Goal: Information Seeking & Learning: Learn about a topic

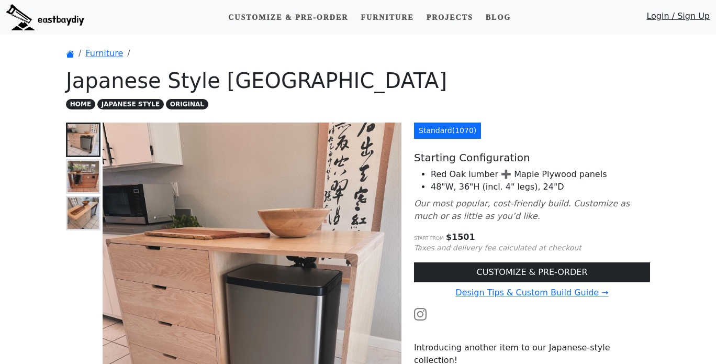
click at [84, 170] on img at bounding box center [83, 176] width 31 height 31
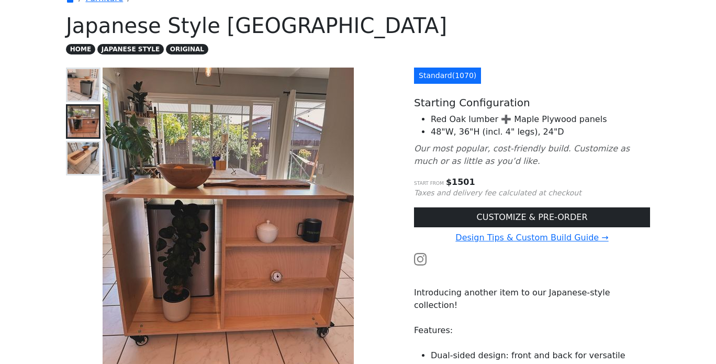
scroll to position [62, 0]
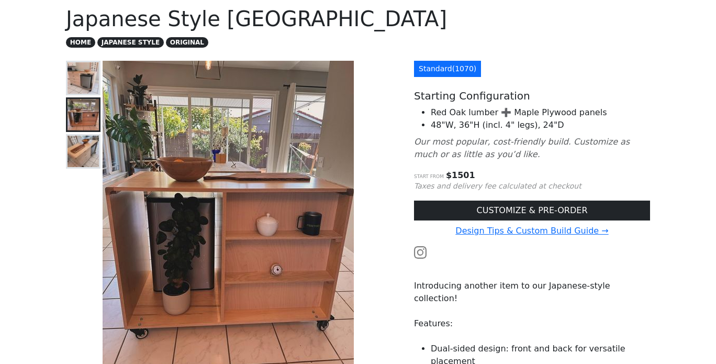
click at [89, 144] on img at bounding box center [83, 151] width 31 height 31
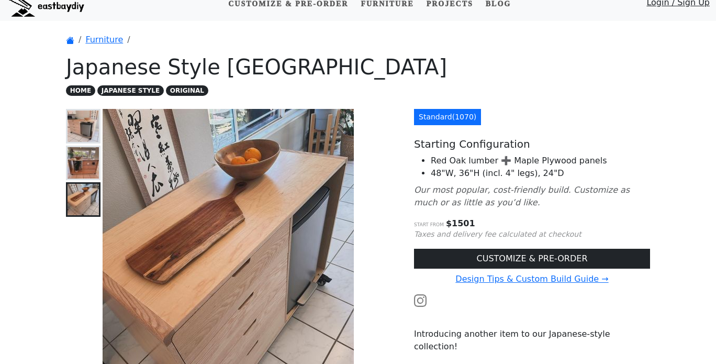
scroll to position [0, 0]
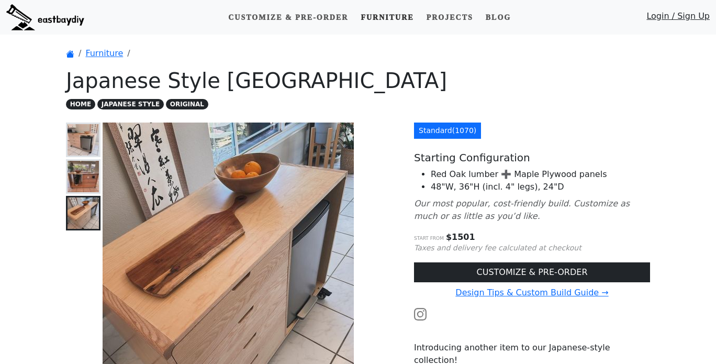
click at [406, 11] on link "Furniture" at bounding box center [387, 17] width 61 height 19
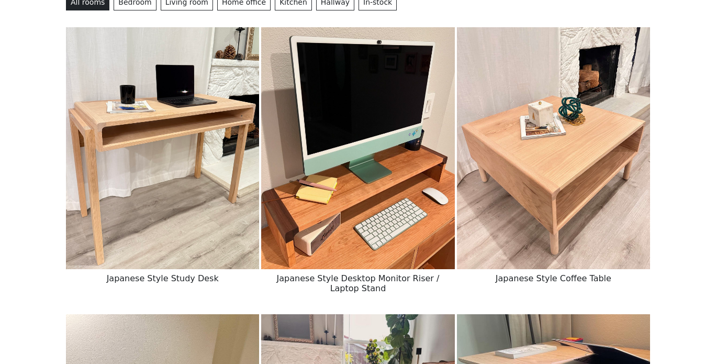
scroll to position [141, 0]
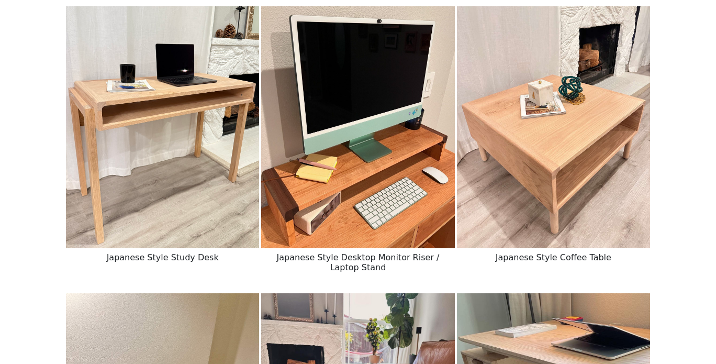
click at [138, 175] on img at bounding box center [162, 127] width 193 height 242
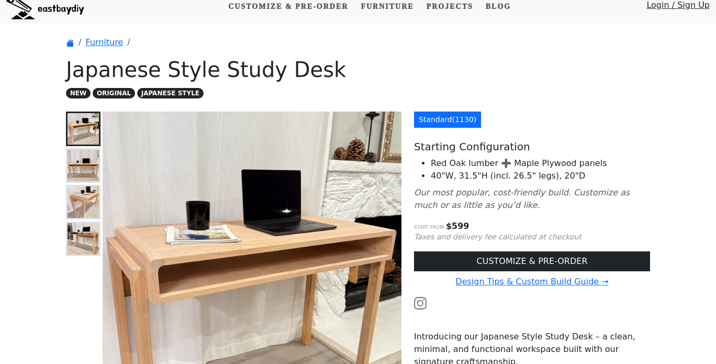
scroll to position [10, 0]
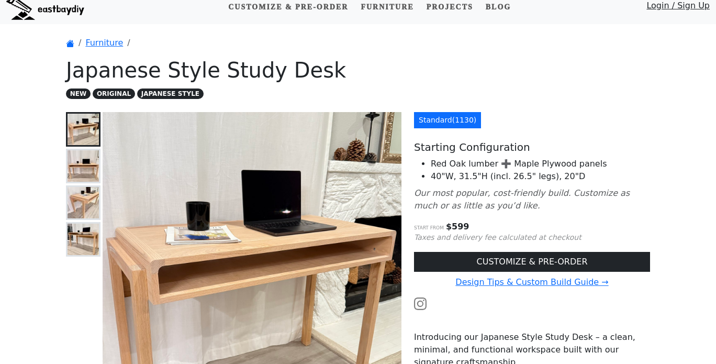
click at [80, 226] on img at bounding box center [83, 239] width 31 height 31
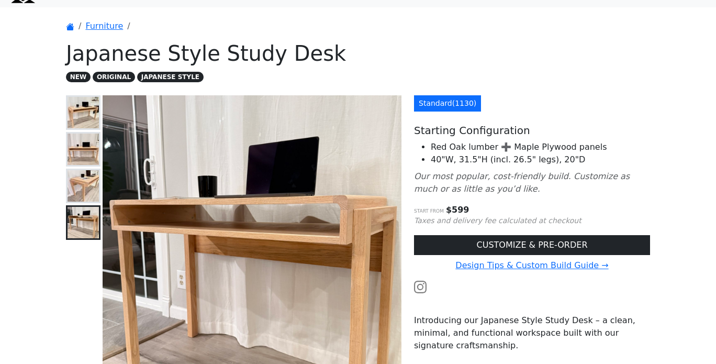
scroll to position [66, 0]
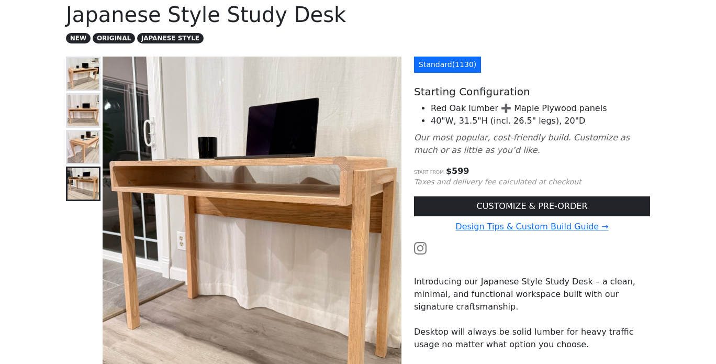
click at [77, 145] on img at bounding box center [83, 146] width 31 height 31
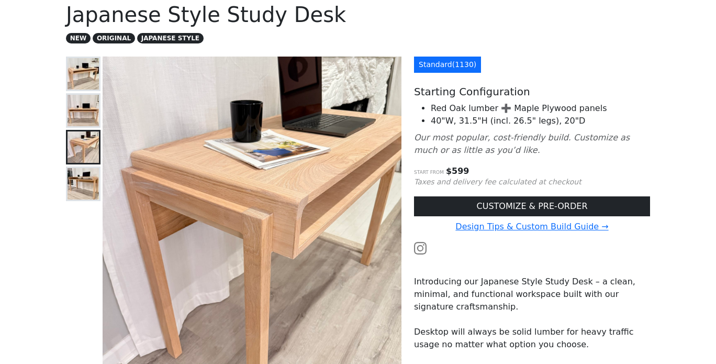
click at [75, 102] on img at bounding box center [83, 110] width 31 height 31
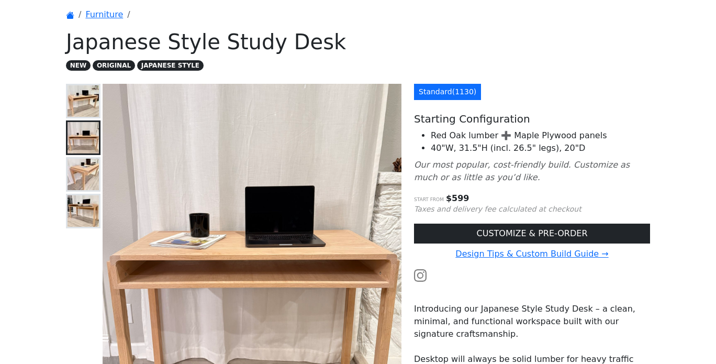
scroll to position [38, 0]
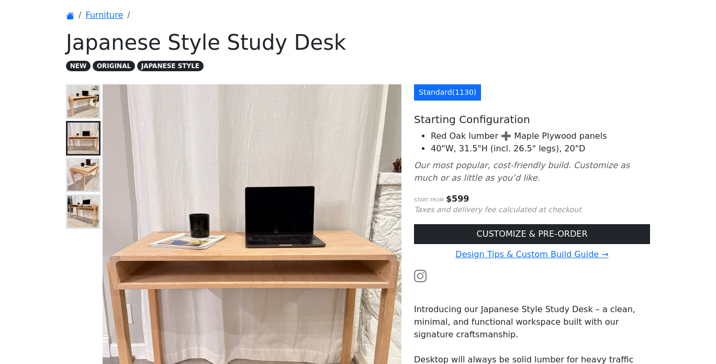
click at [86, 103] on img at bounding box center [83, 101] width 31 height 31
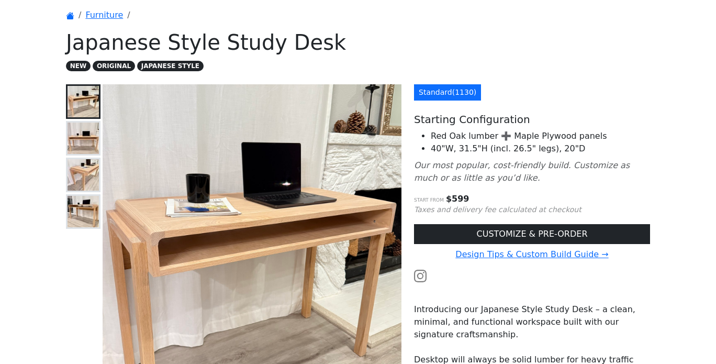
click at [86, 103] on img at bounding box center [83, 101] width 31 height 31
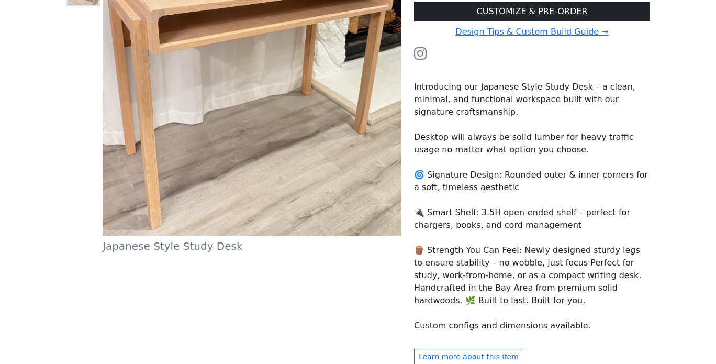
scroll to position [0, 0]
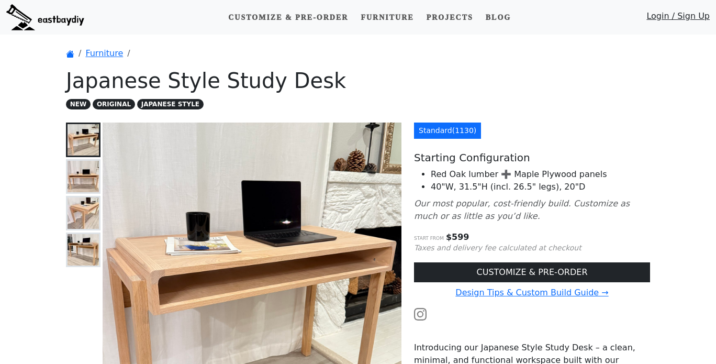
click at [49, 21] on img at bounding box center [45, 17] width 78 height 26
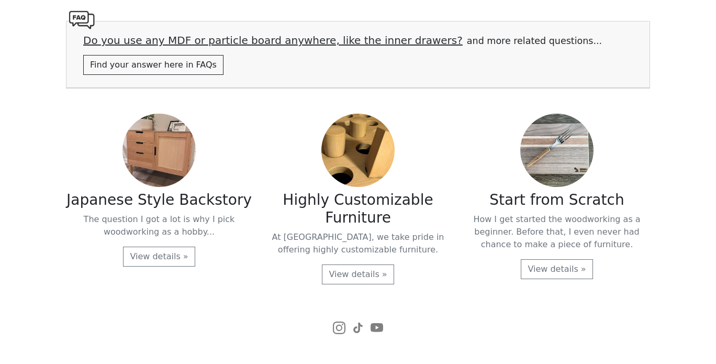
scroll to position [2127, 0]
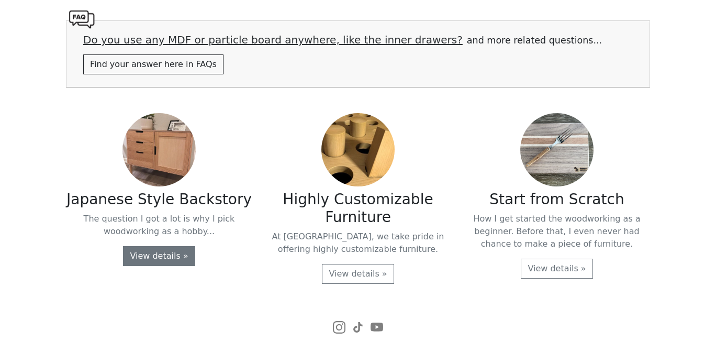
click at [173, 266] on link "View details »" at bounding box center [159, 256] width 72 height 20
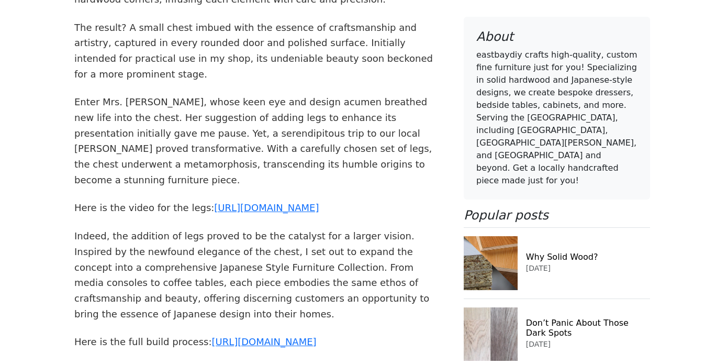
scroll to position [770, 0]
click at [274, 337] on link "[URL][DOMAIN_NAME]" at bounding box center [264, 342] width 105 height 11
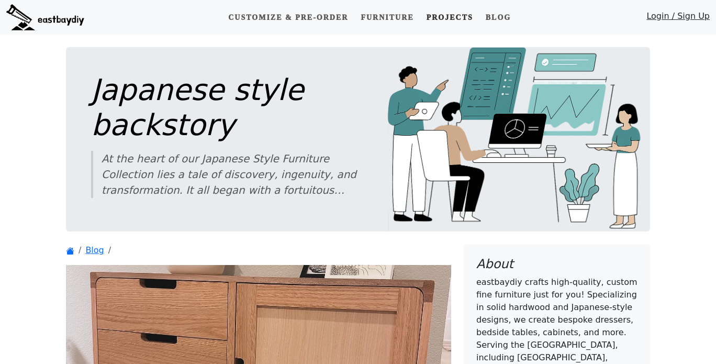
click at [442, 16] on link "Projects" at bounding box center [449, 17] width 55 height 19
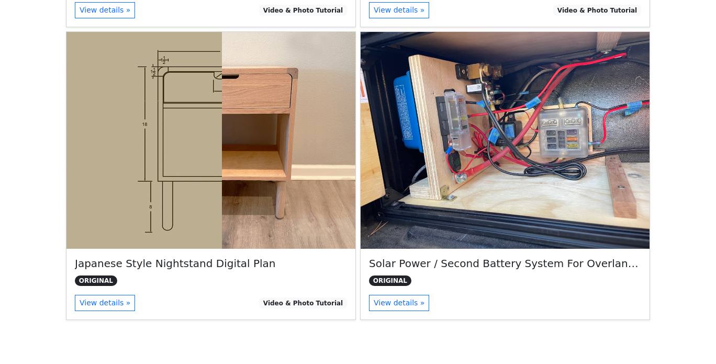
scroll to position [421, 0]
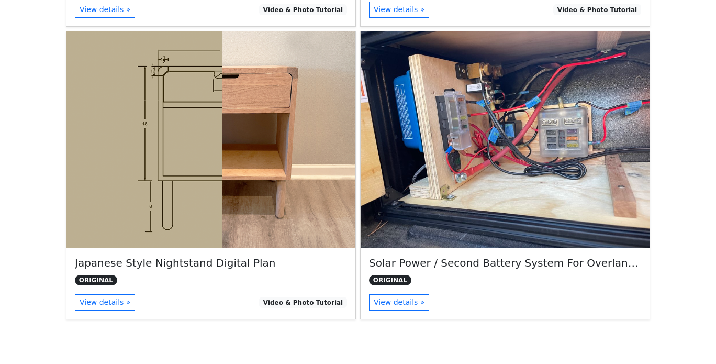
click at [420, 215] on img at bounding box center [505, 139] width 289 height 217
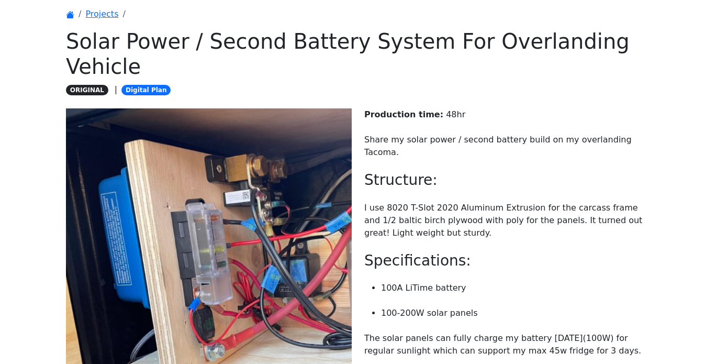
scroll to position [38, 0]
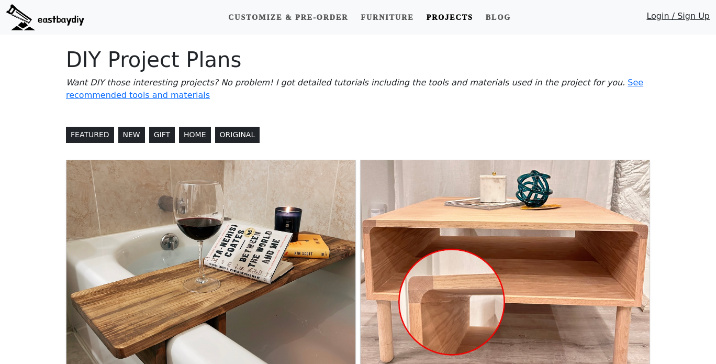
click at [54, 15] on img at bounding box center [45, 17] width 78 height 26
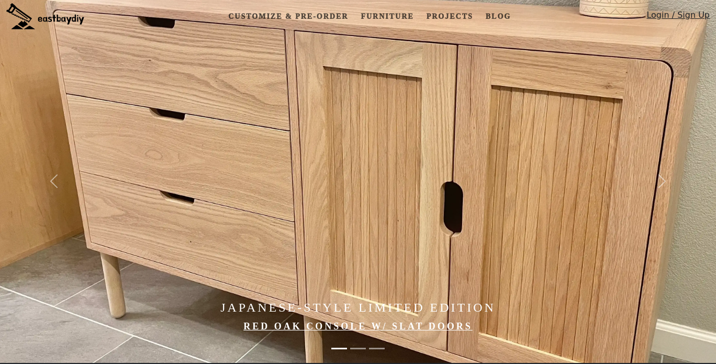
scroll to position [2, 0]
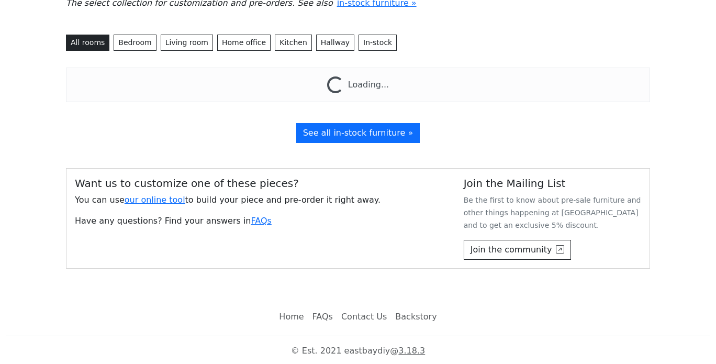
scroll to position [89, 0]
